Goal: Transaction & Acquisition: Obtain resource

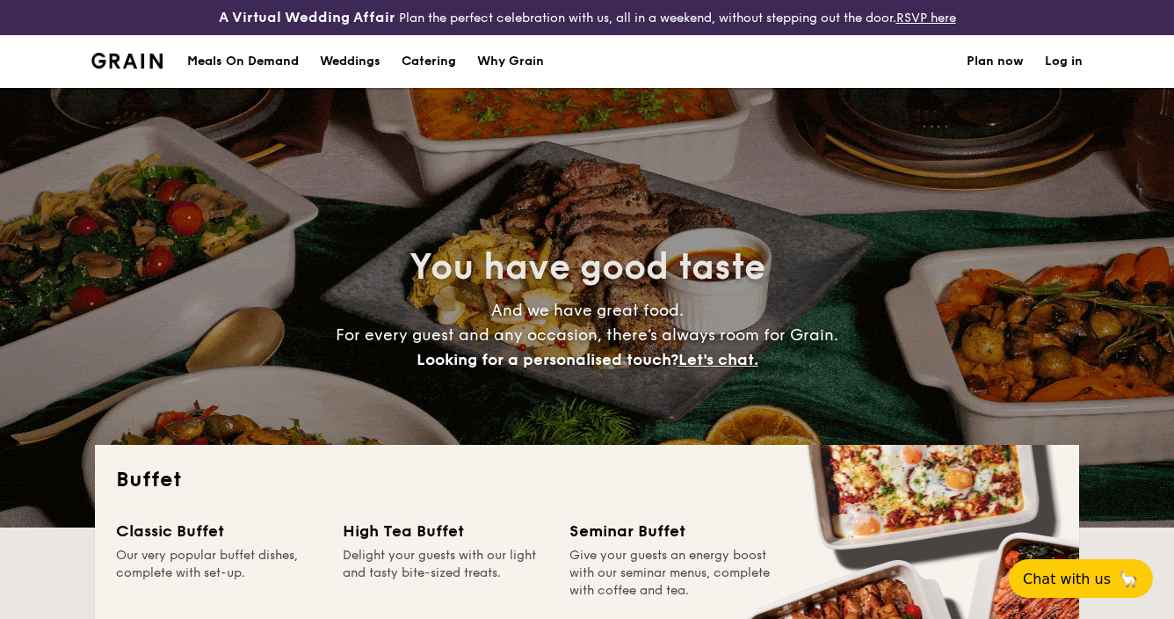
select select
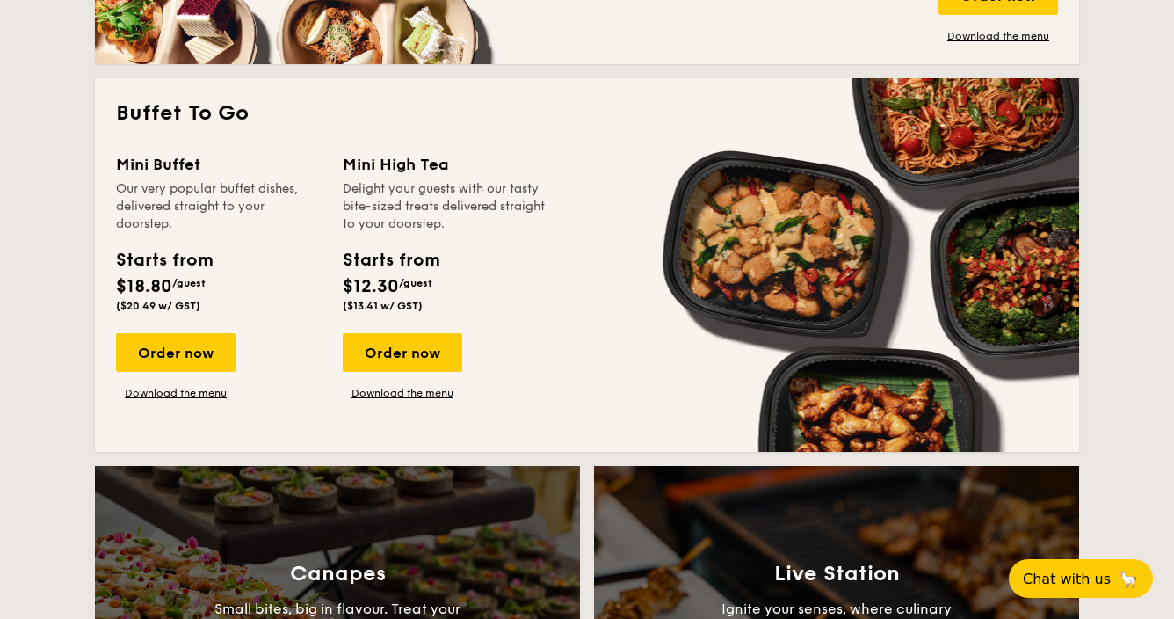
scroll to position [1083, 0]
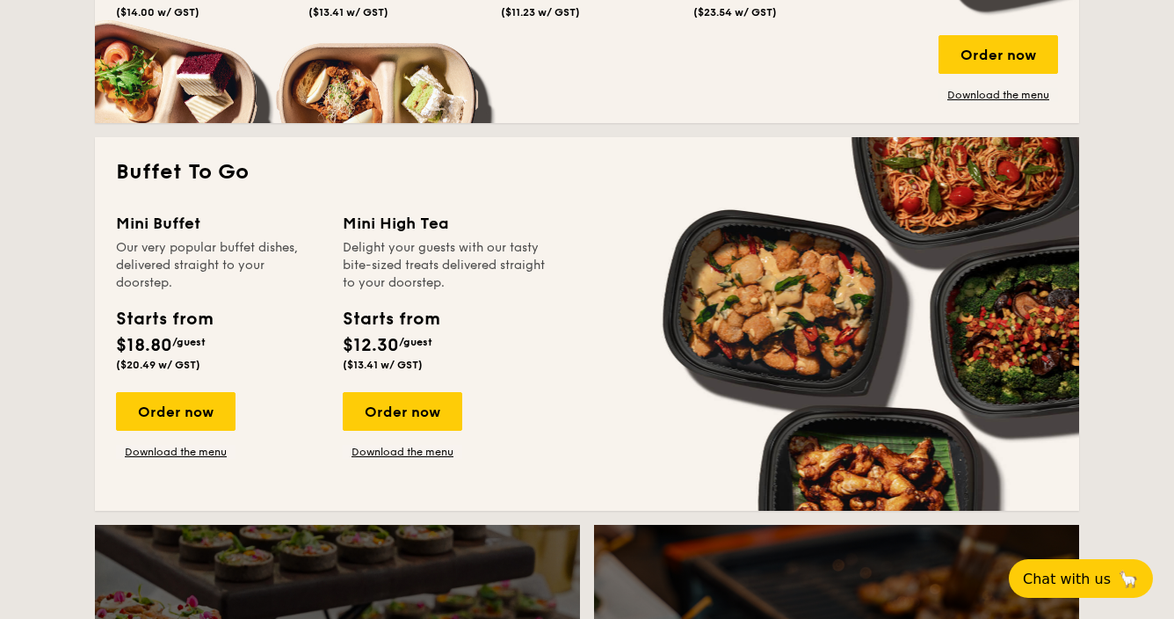
click at [560, 210] on div "Buffet To Go Mini Buffet Our very popular buffet dishes, delivered straight to …" at bounding box center [587, 324] width 984 height 374
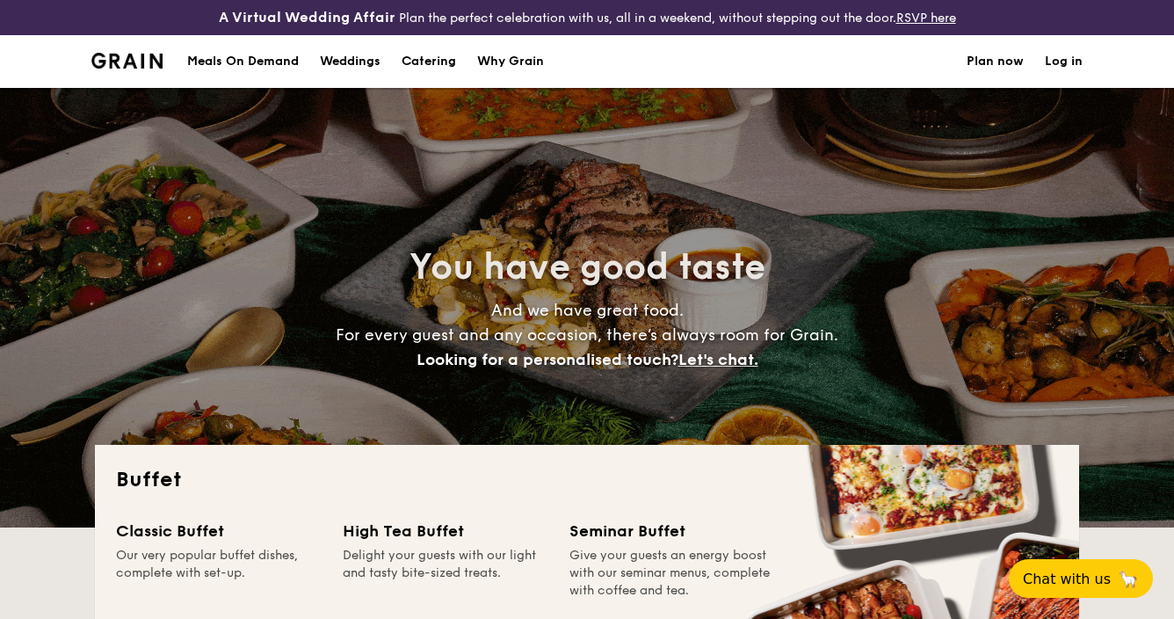
scroll to position [0, 0]
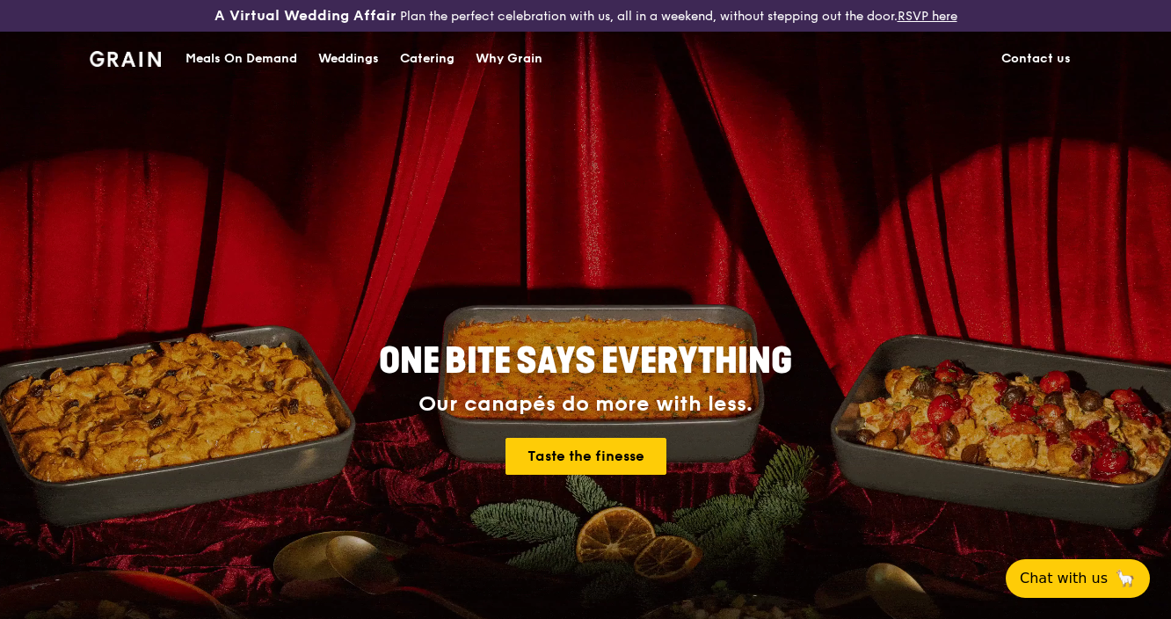
click at [424, 54] on div "Catering" at bounding box center [427, 59] width 54 height 53
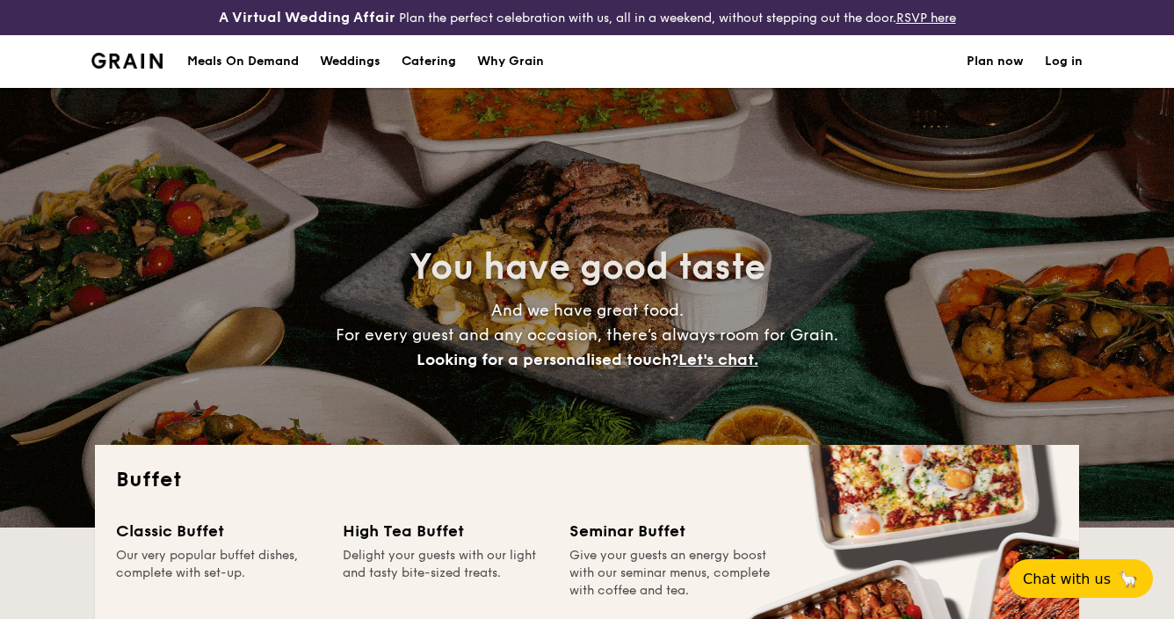
select select
click at [291, 52] on div "Meals On Demand" at bounding box center [243, 61] width 112 height 53
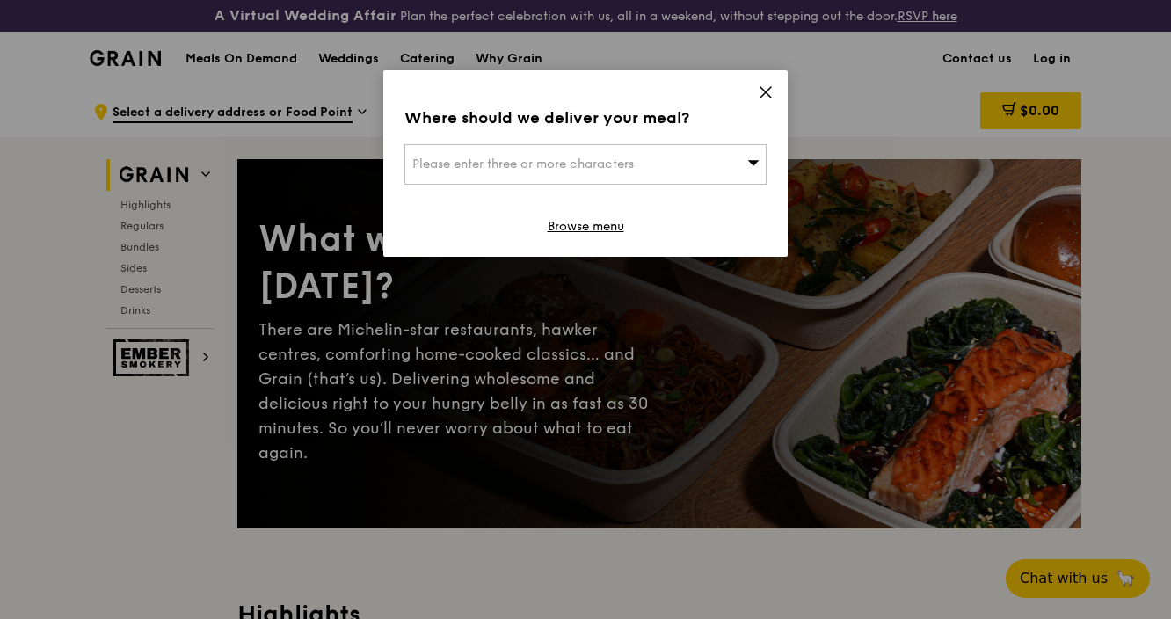
click at [765, 93] on icon at bounding box center [765, 92] width 11 height 11
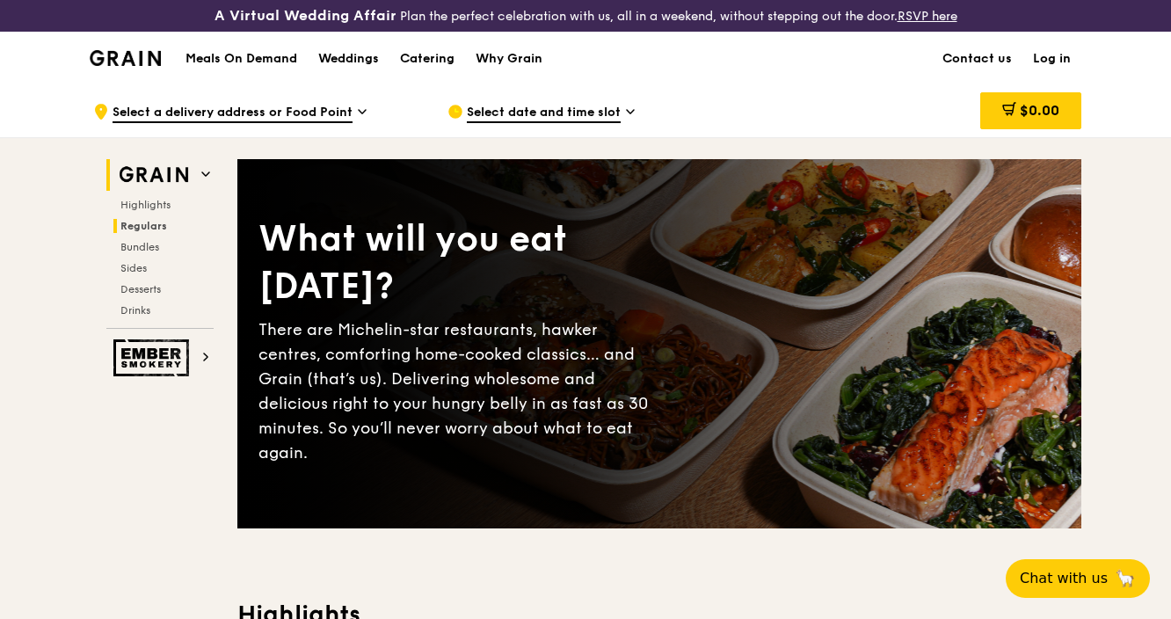
click at [153, 227] on span "Regulars" at bounding box center [143, 226] width 47 height 12
click at [424, 60] on div "Catering" at bounding box center [427, 59] width 54 height 53
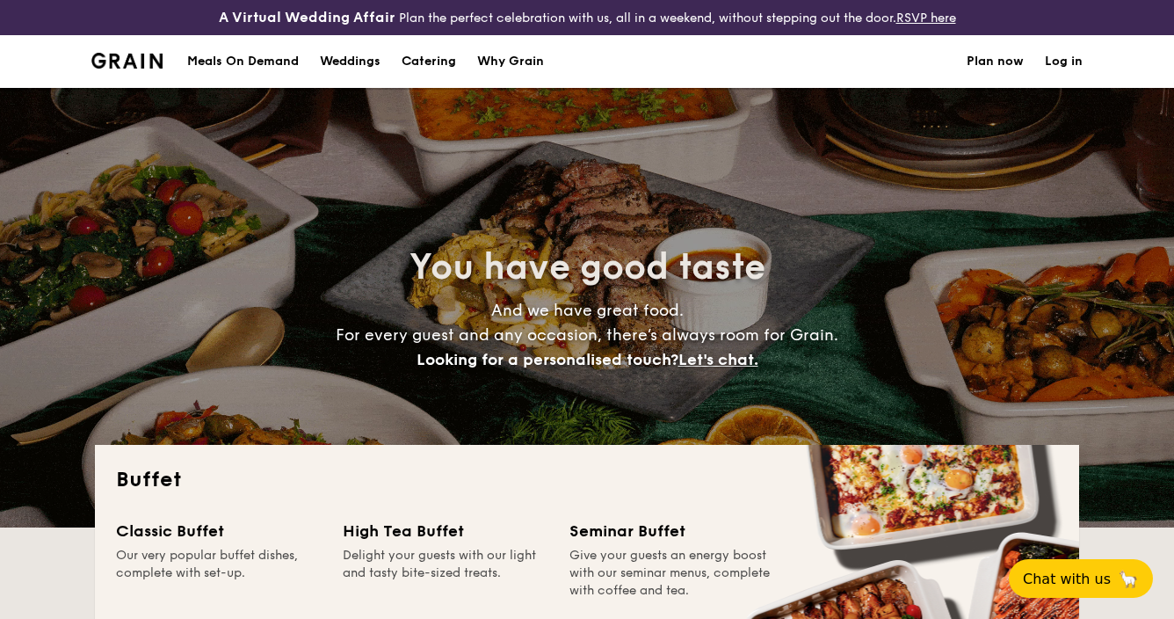
select select
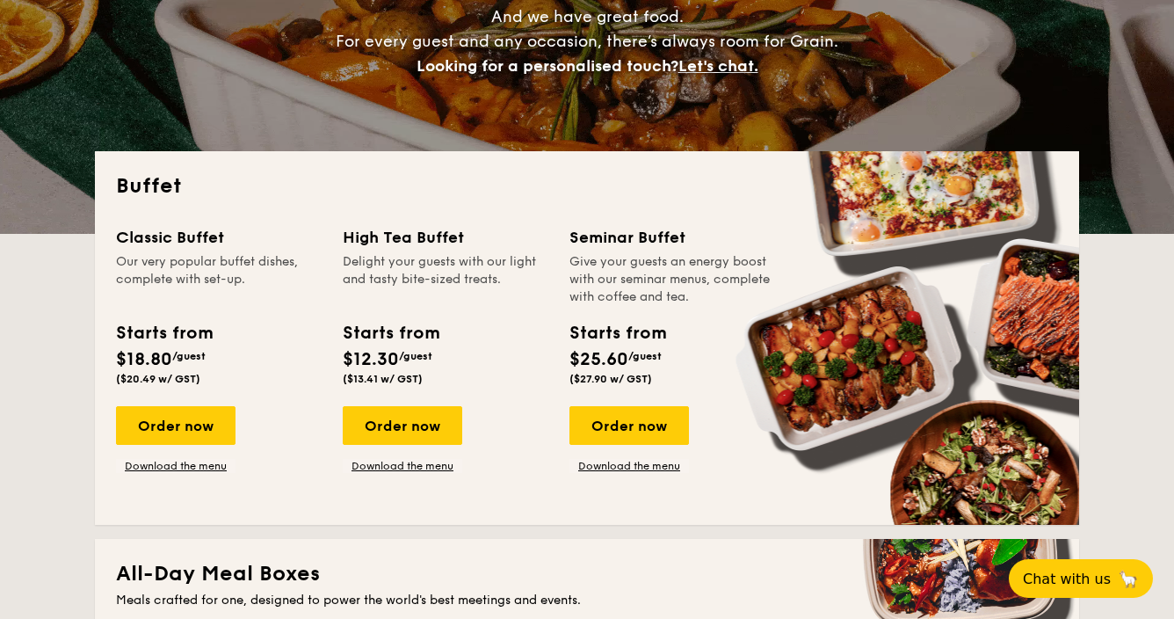
scroll to position [298, 0]
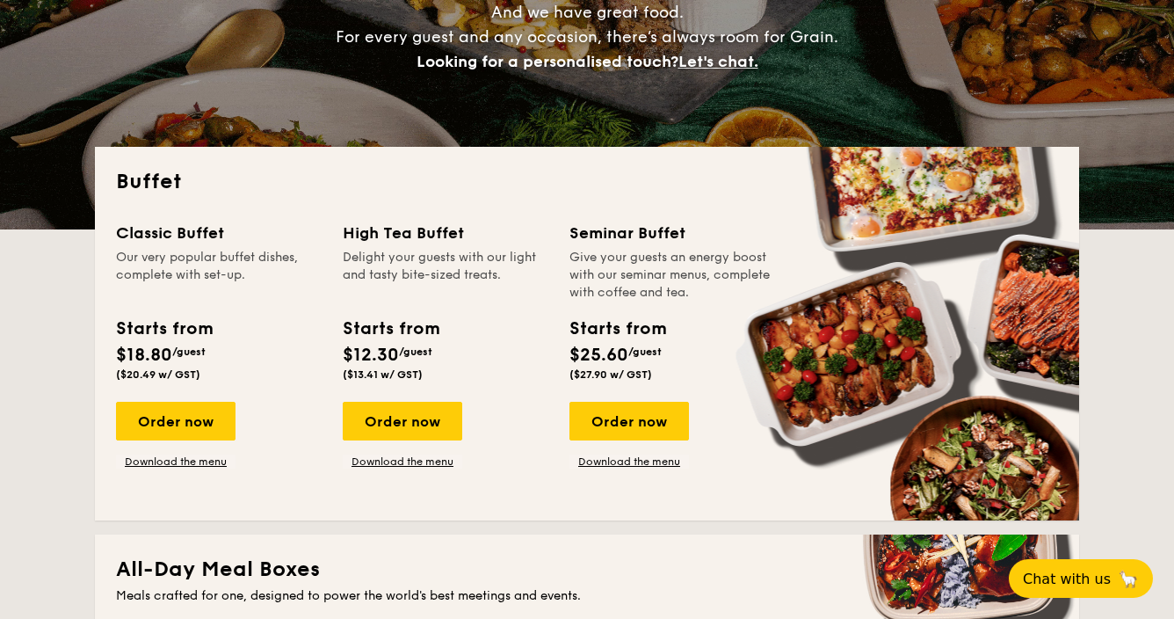
drag, startPoint x: 190, startPoint y: 240, endPoint x: 188, endPoint y: 313, distance: 73.0
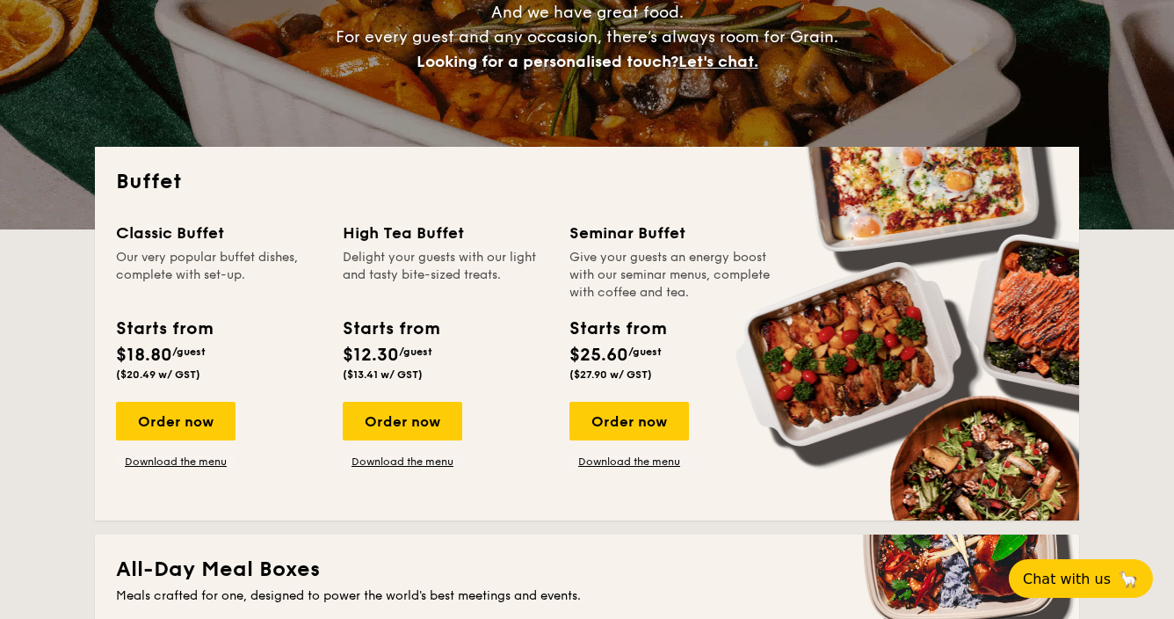
click at [190, 239] on div "Classic Buffet" at bounding box center [219, 233] width 206 height 25
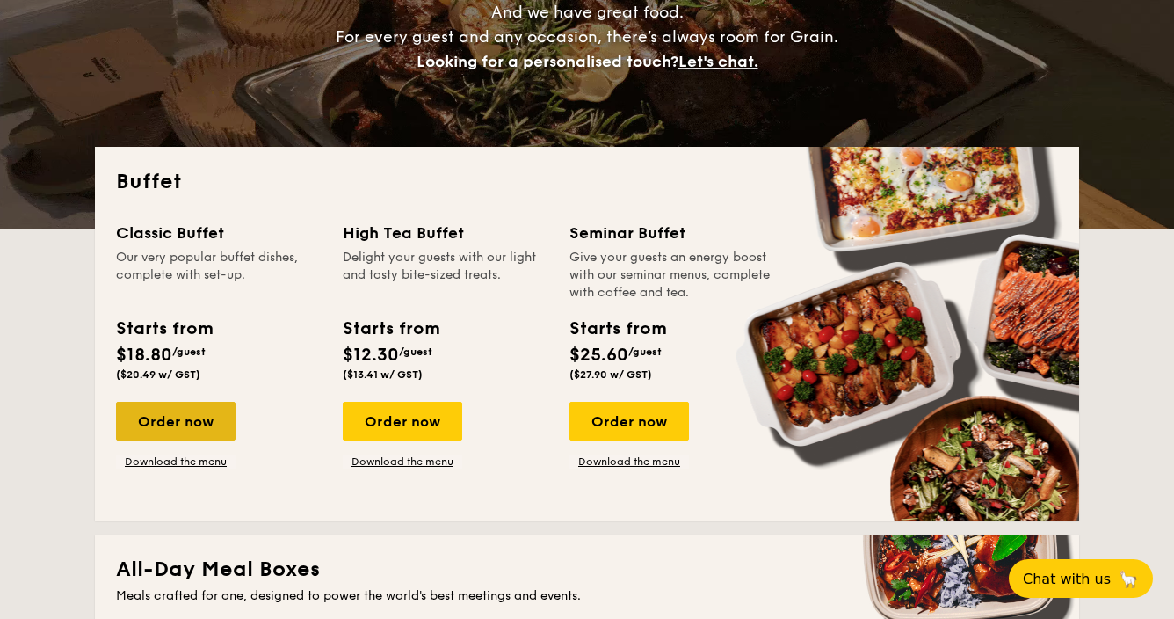
click at [184, 414] on div "Order now" at bounding box center [176, 421] width 120 height 39
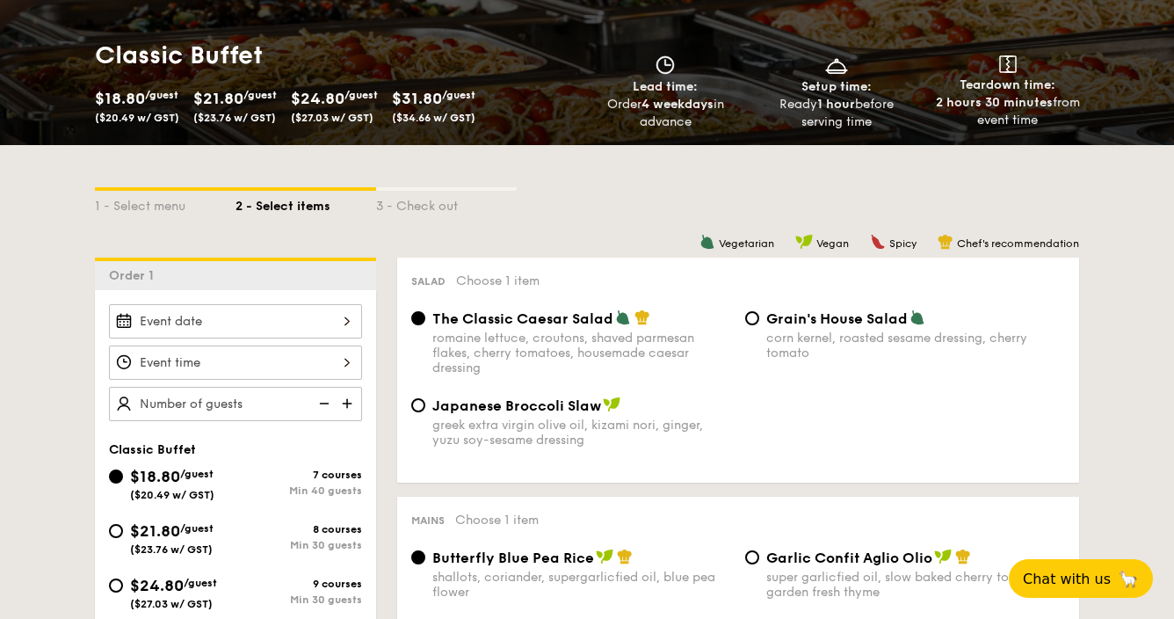
scroll to position [332, 0]
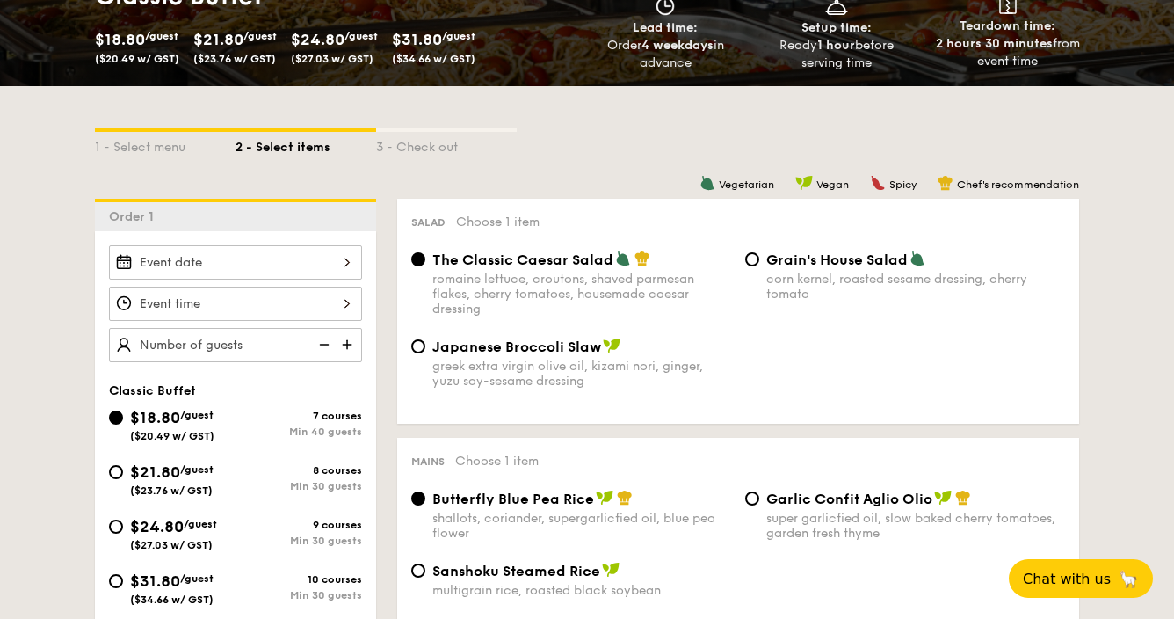
select select
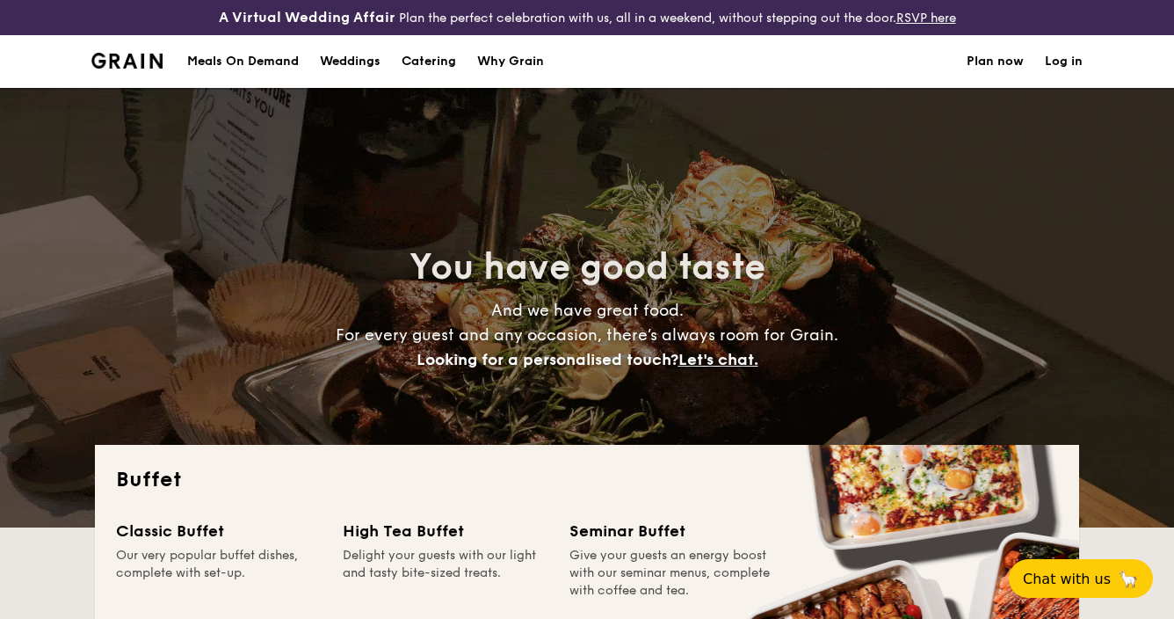
click at [299, 57] on div "Meals On Demand" at bounding box center [243, 61] width 112 height 53
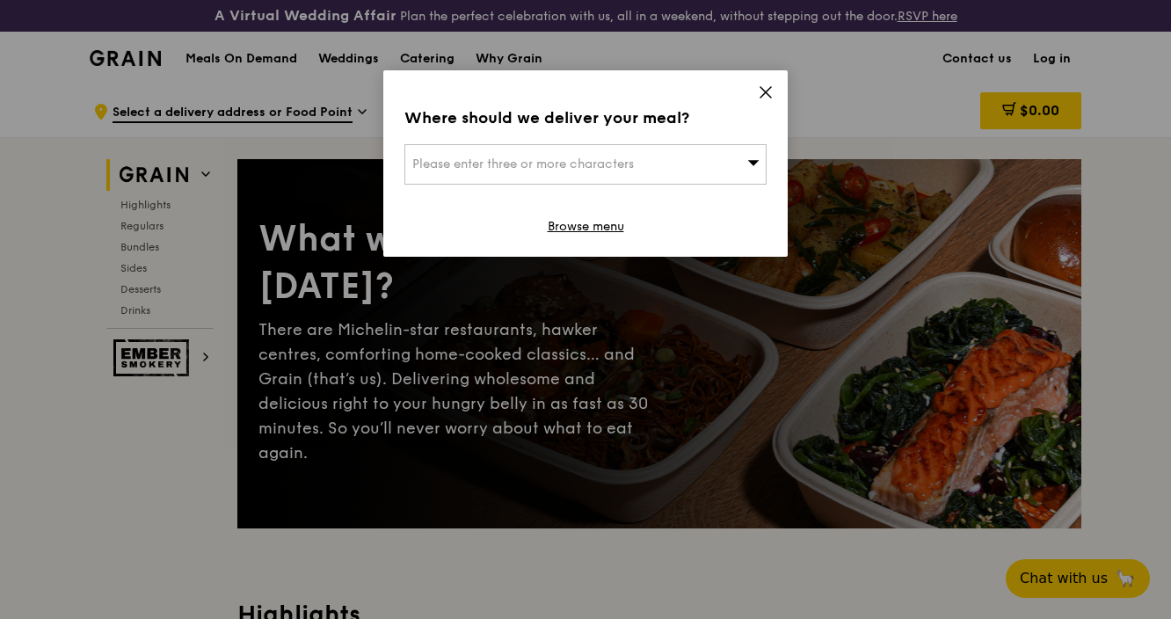
click at [767, 95] on icon at bounding box center [765, 92] width 11 height 11
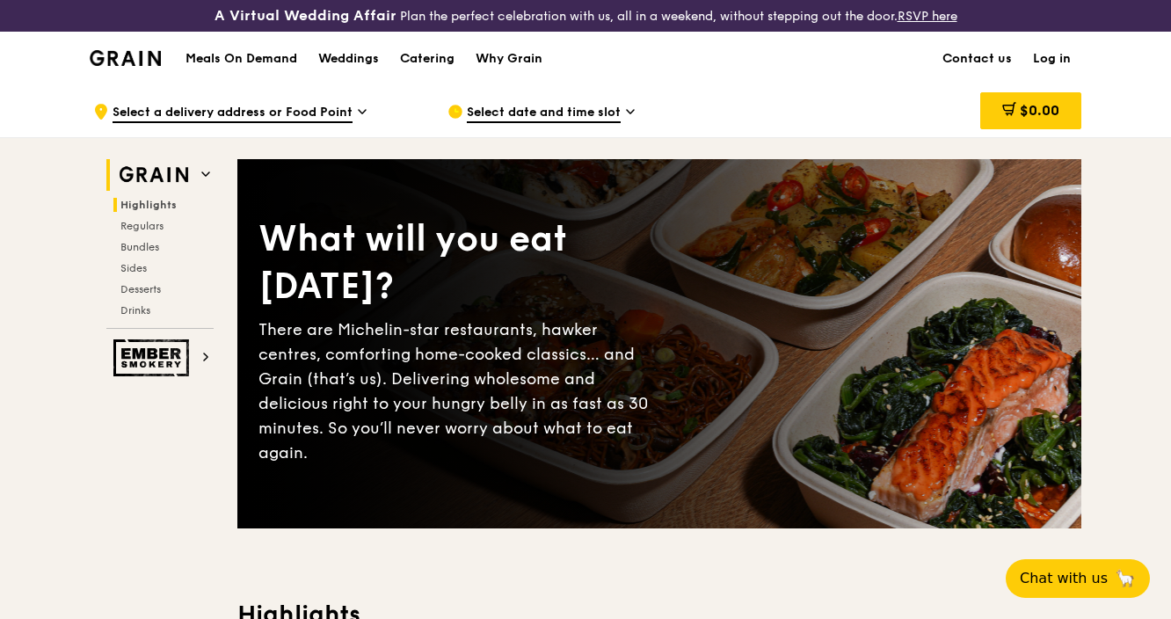
click at [156, 203] on span "Highlights" at bounding box center [148, 205] width 56 height 12
click at [409, 62] on div "Catering" at bounding box center [427, 59] width 54 height 53
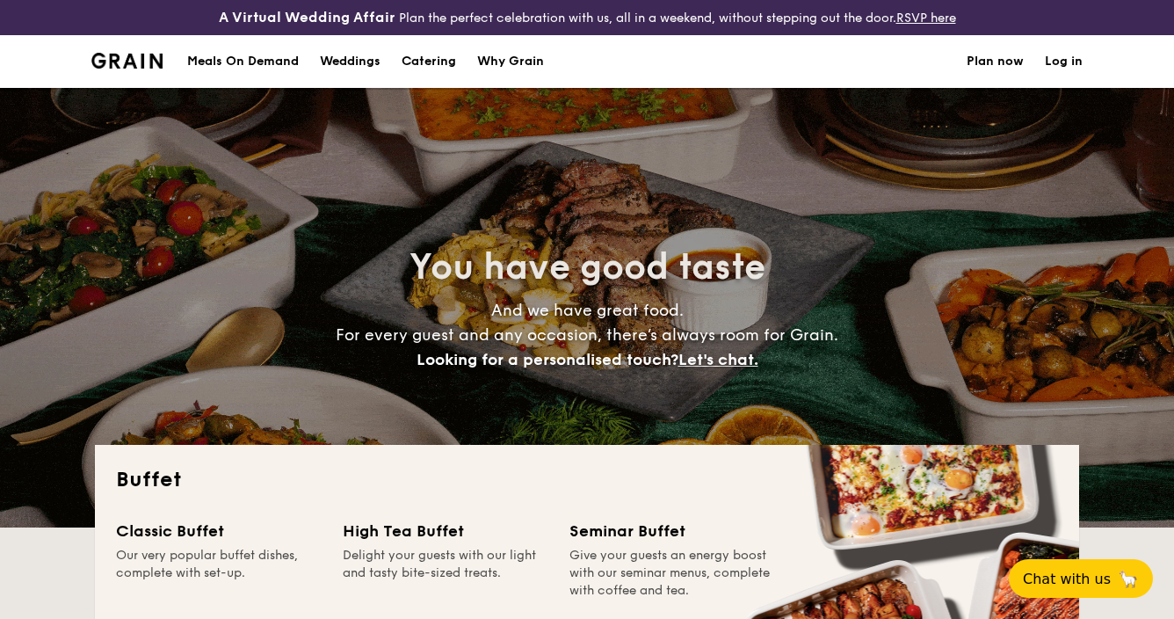
select select
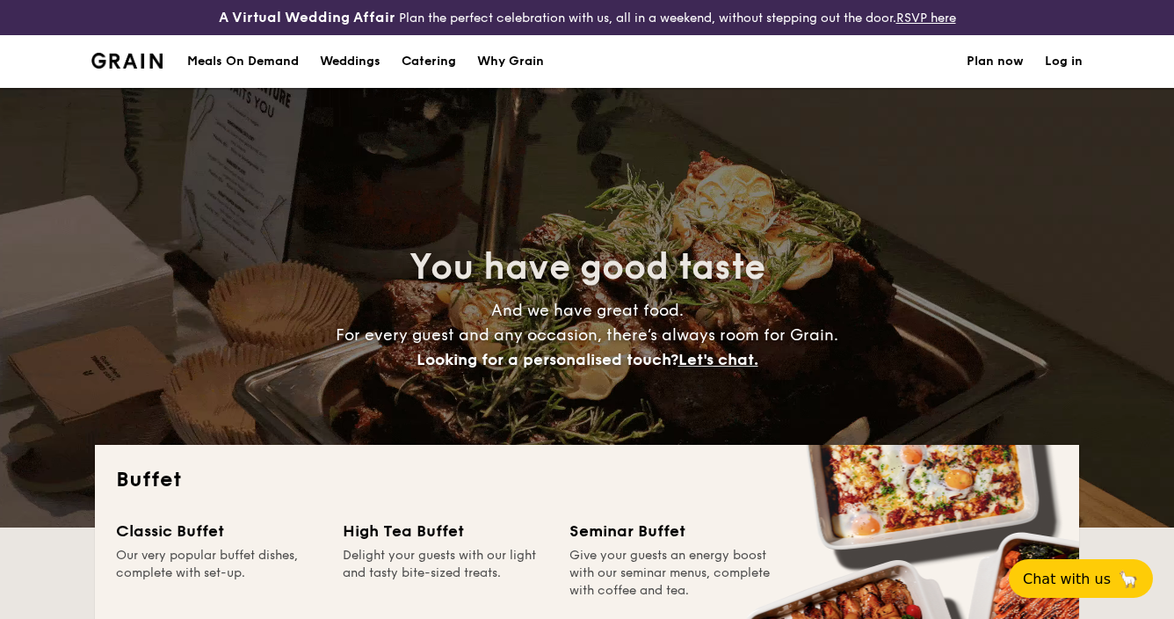
click at [130, 63] on img at bounding box center [126, 61] width 71 height 16
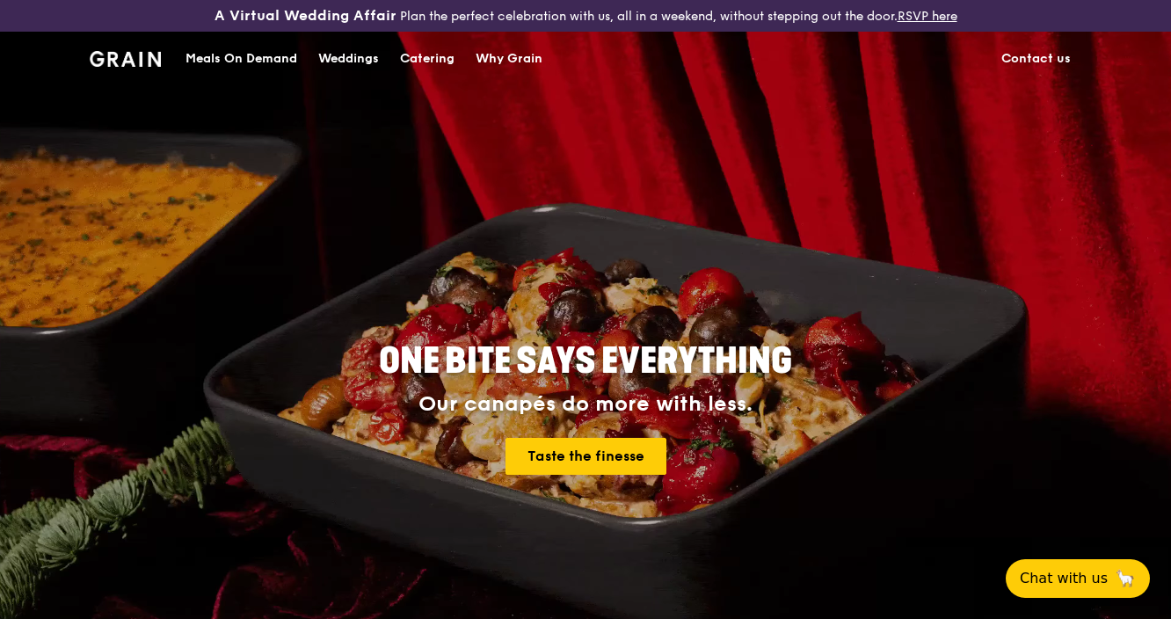
click at [433, 54] on div "Catering" at bounding box center [427, 59] width 54 height 53
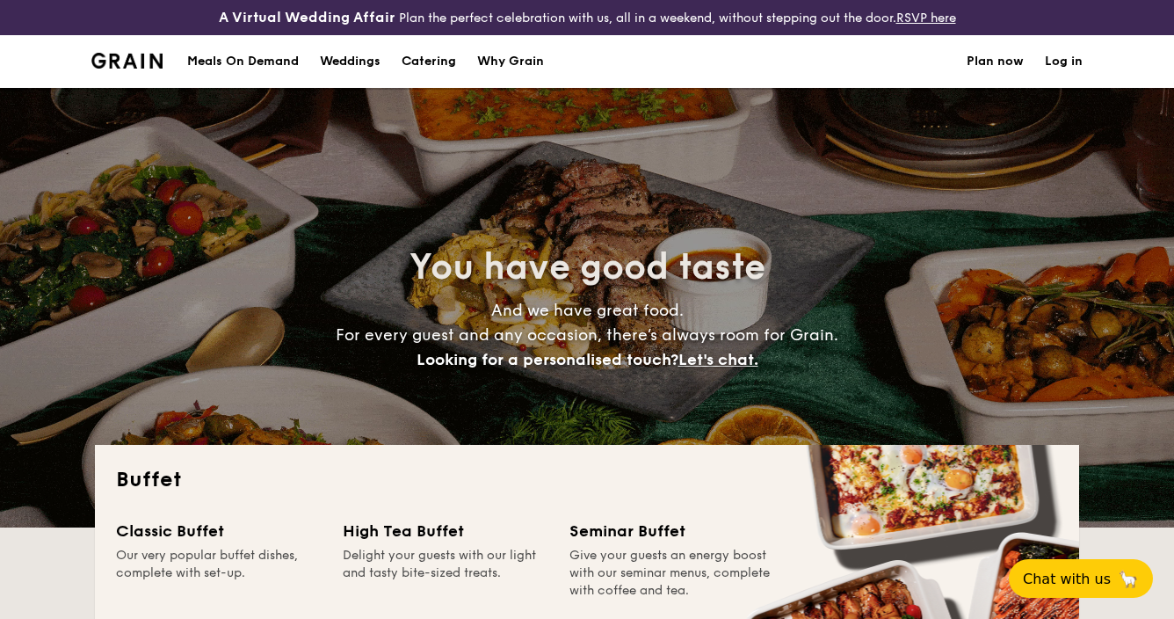
select select
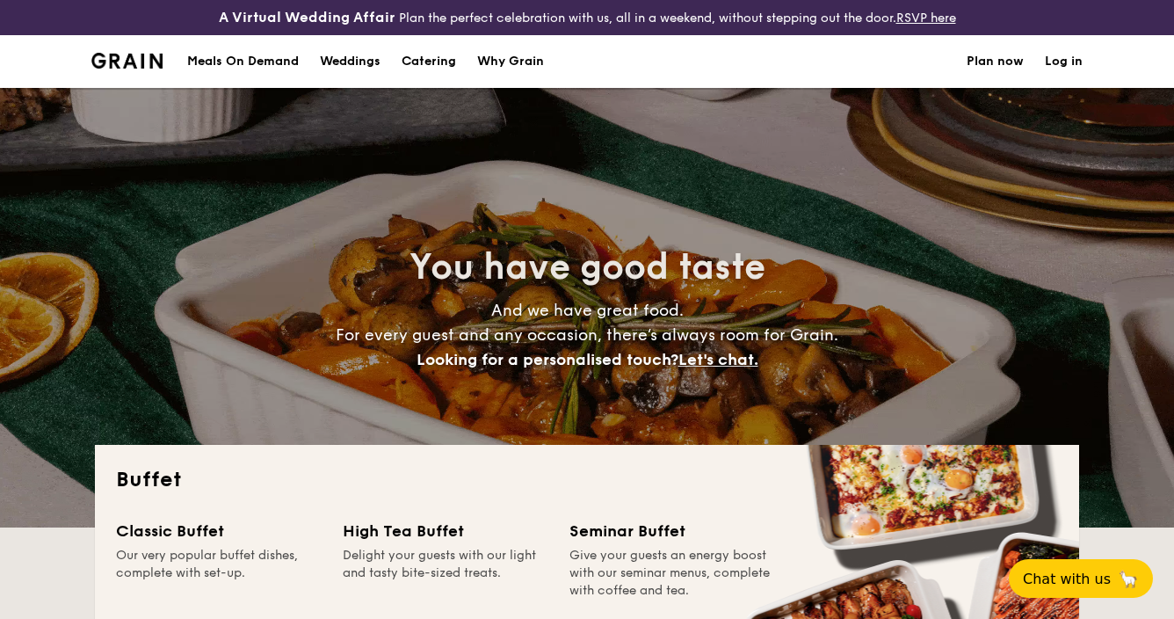
scroll to position [4, 0]
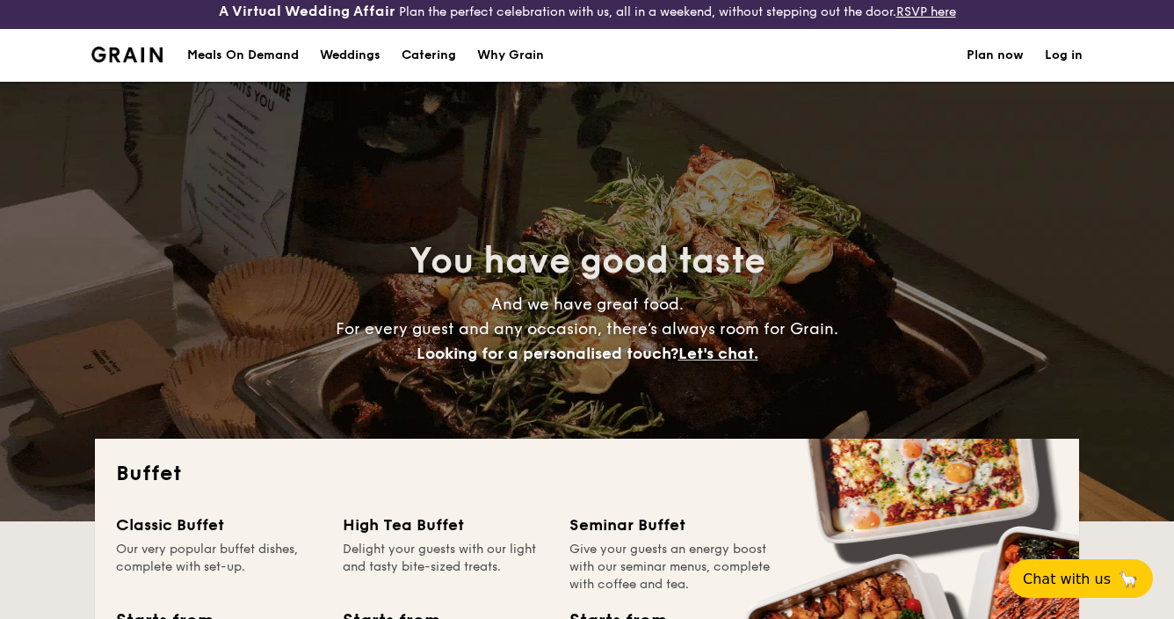
click at [432, 60] on h1 "Catering" at bounding box center [429, 55] width 54 height 53
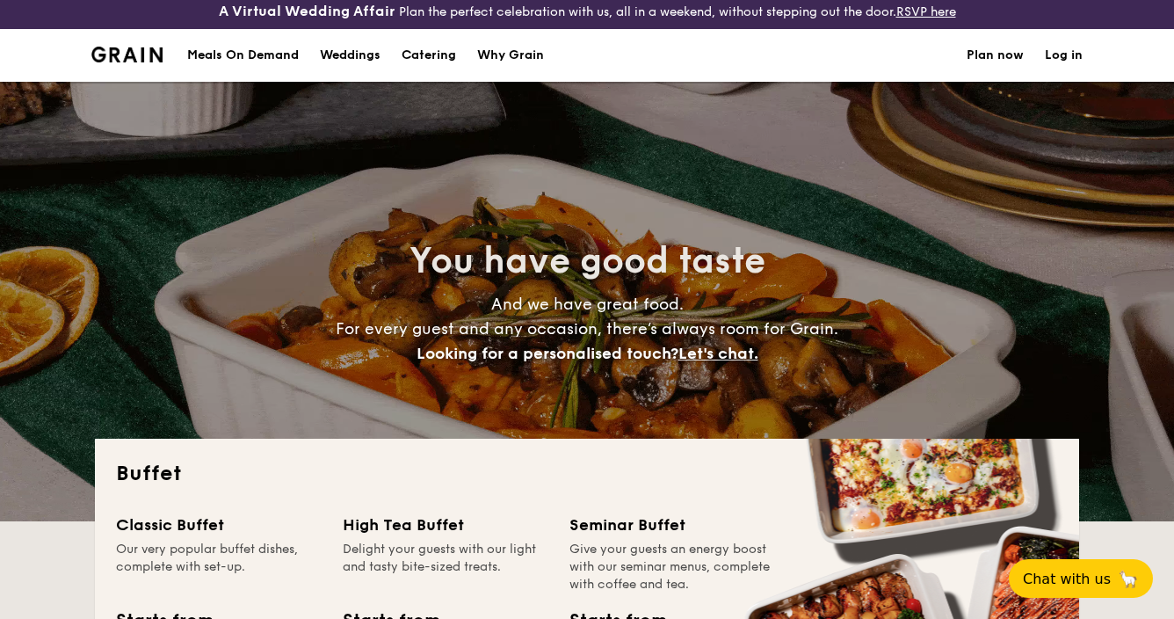
scroll to position [4, 0]
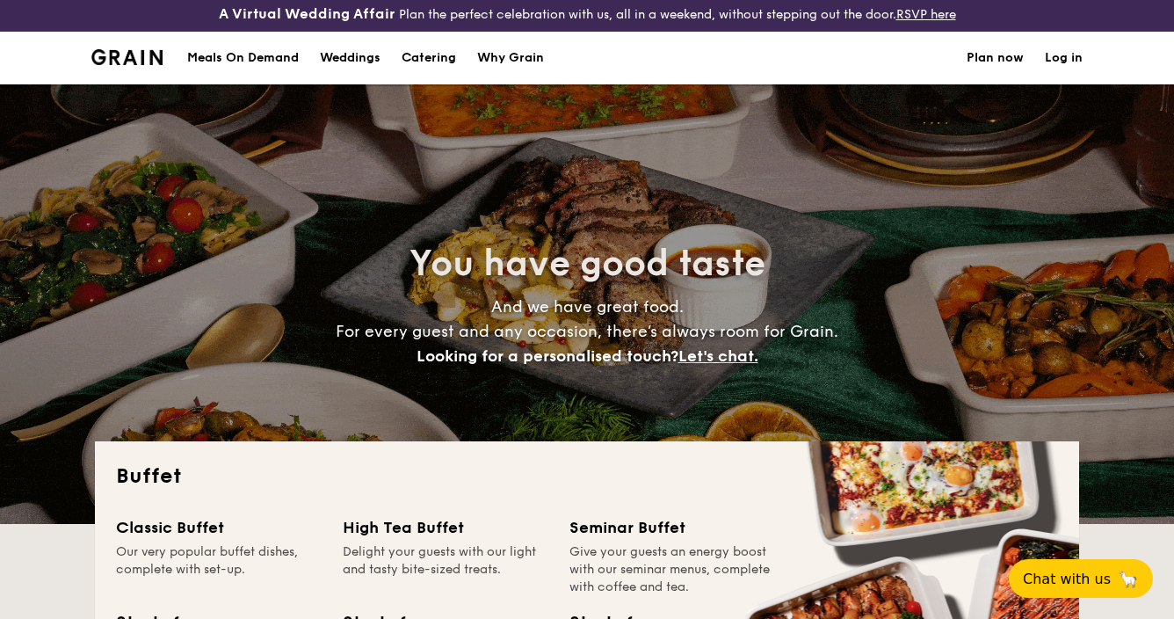
click at [432, 56] on h1 "Catering" at bounding box center [429, 58] width 54 height 53
click at [240, 54] on div "Meals On Demand" at bounding box center [243, 58] width 112 height 53
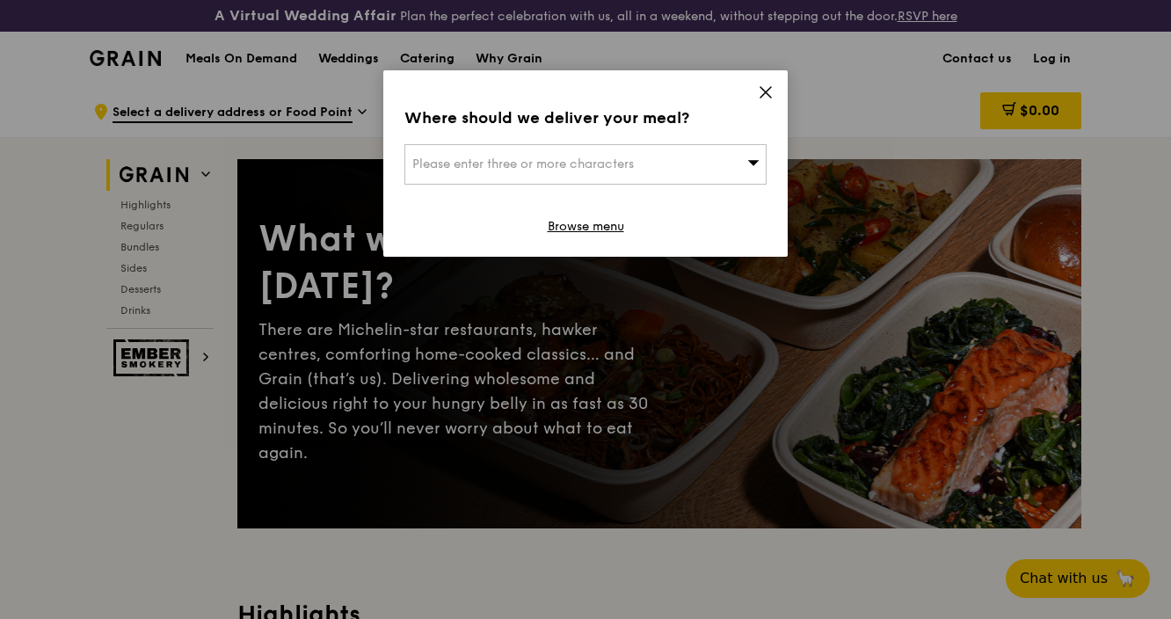
click at [762, 94] on icon at bounding box center [766, 92] width 16 height 16
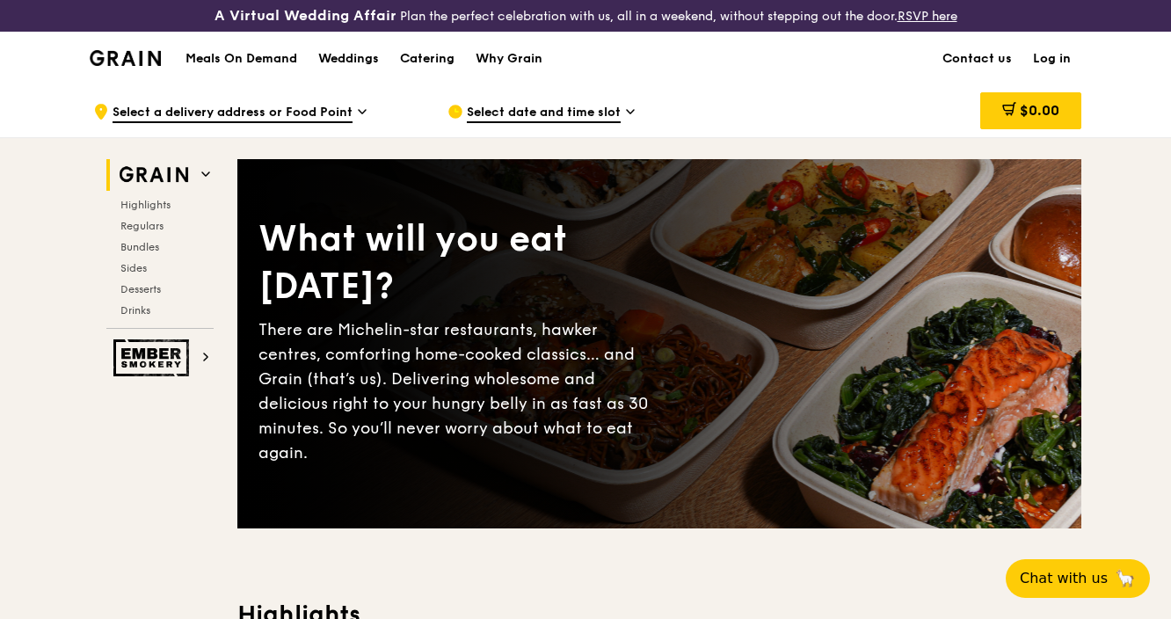
click at [409, 49] on div "Catering" at bounding box center [427, 59] width 54 height 53
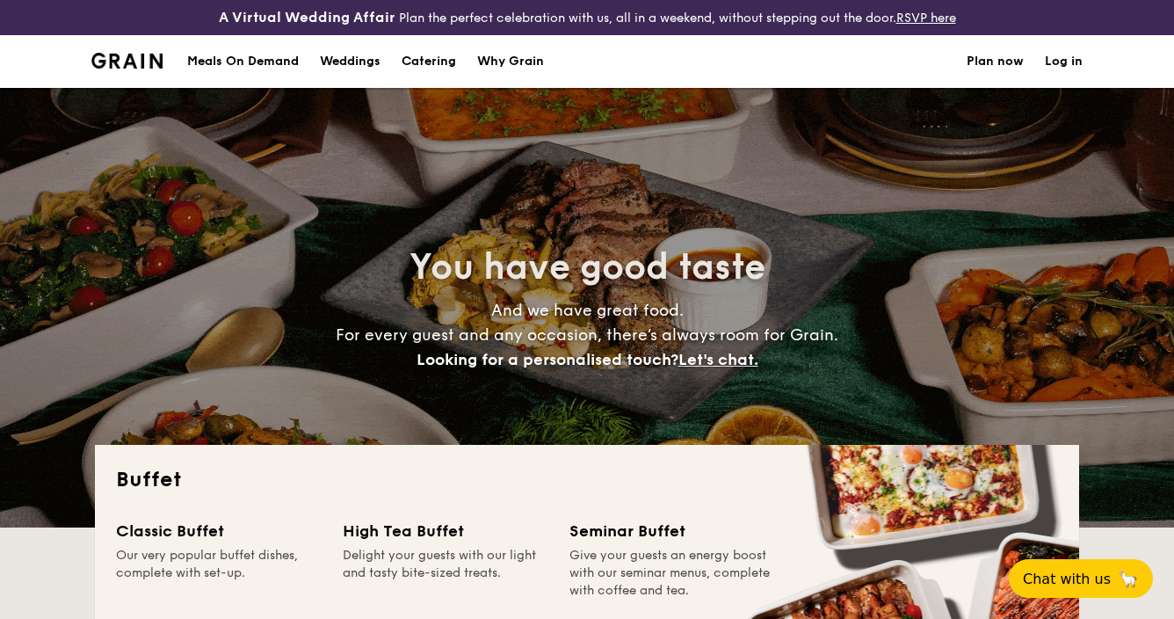
select select
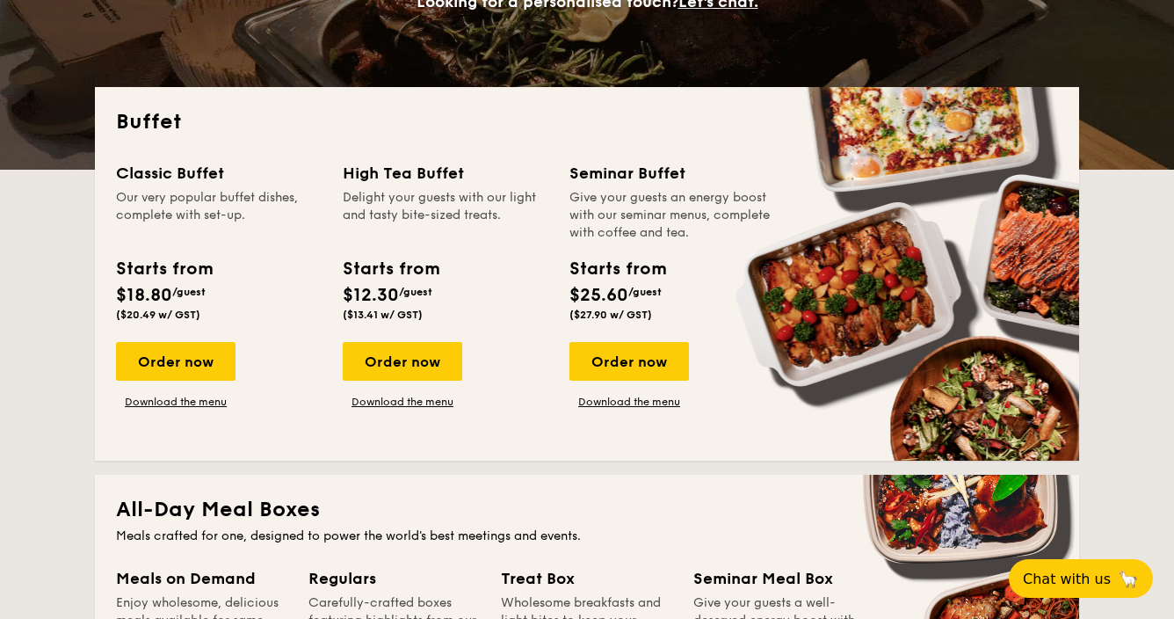
scroll to position [244, 0]
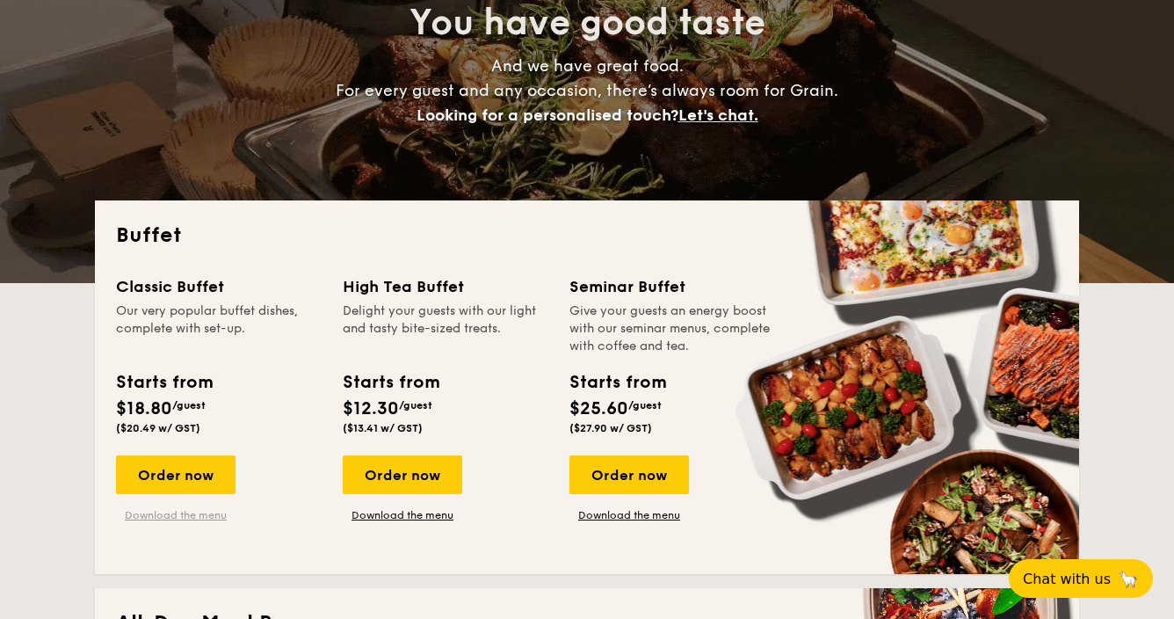
click at [195, 511] on link "Download the menu" at bounding box center [176, 515] width 120 height 14
